Goal: Find specific page/section: Find specific page/section

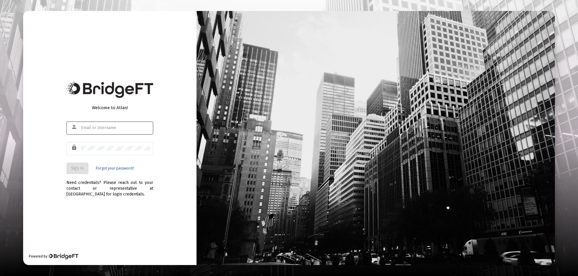
click at [100, 126] on input "text" at bounding box center [115, 128] width 69 height 5
type input "[PERSON_NAME][EMAIL_ADDRESS][PERSON_NAME][DOMAIN_NAME]"
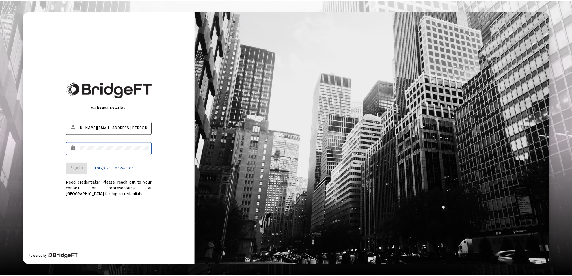
scroll to position [0, 0]
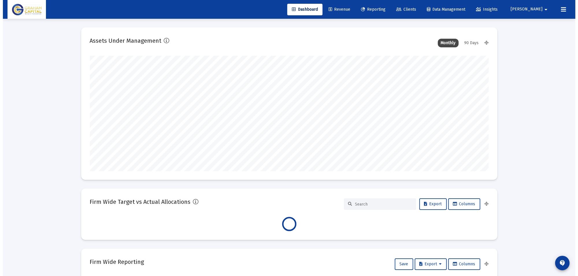
scroll to position [116, 215]
click at [387, 13] on link "Reporting" at bounding box center [370, 10] width 34 height 12
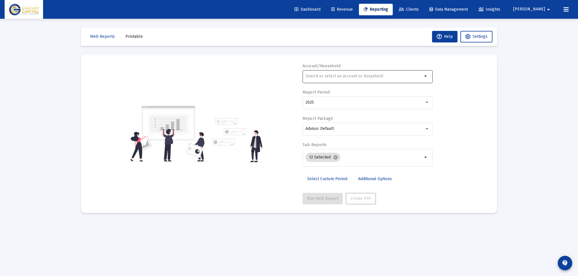
click at [377, 76] on input "text" at bounding box center [363, 76] width 117 height 5
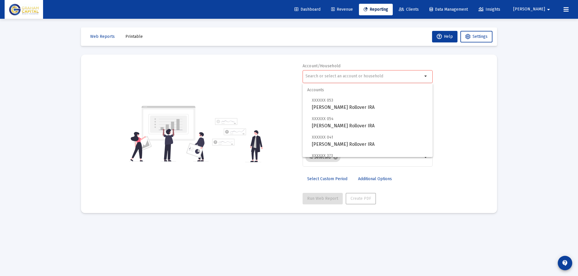
click at [472, 106] on div "Account/Household arrow_drop_down Report Period 2025 Report Package Advisor Def…" at bounding box center [289, 133] width 399 height 141
